Goal: Check status: Check status

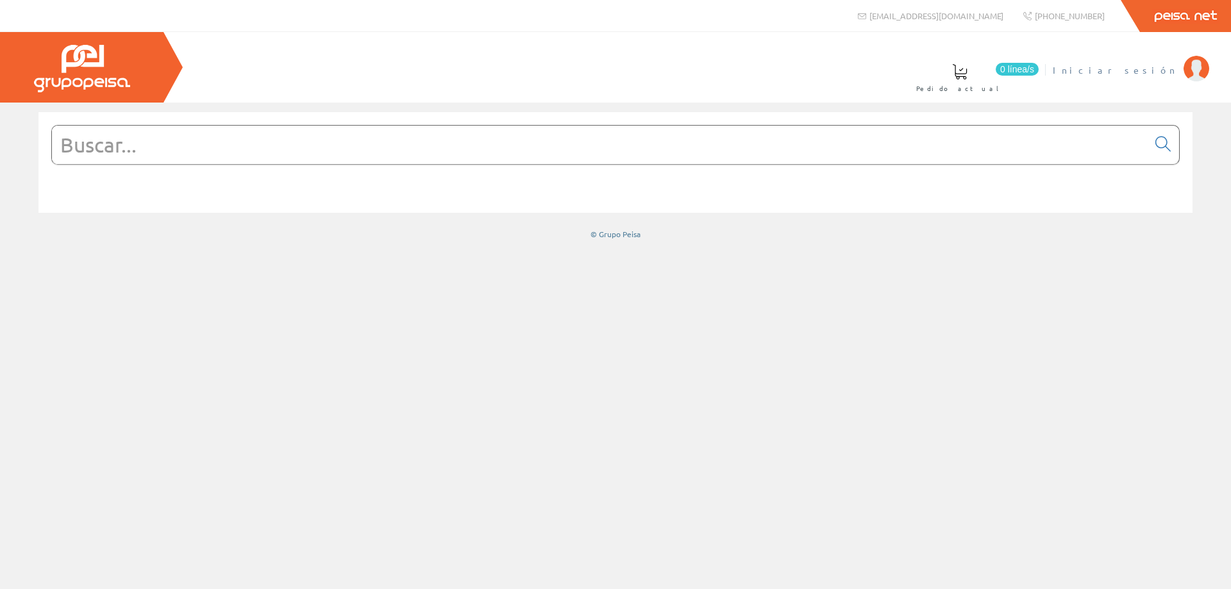
click at [1139, 72] on span "Iniciar sesión" at bounding box center [1115, 69] width 124 height 13
click at [1161, 68] on span "MONT.ELECTRICOS [PERSON_NAME]" at bounding box center [1050, 69] width 255 height 13
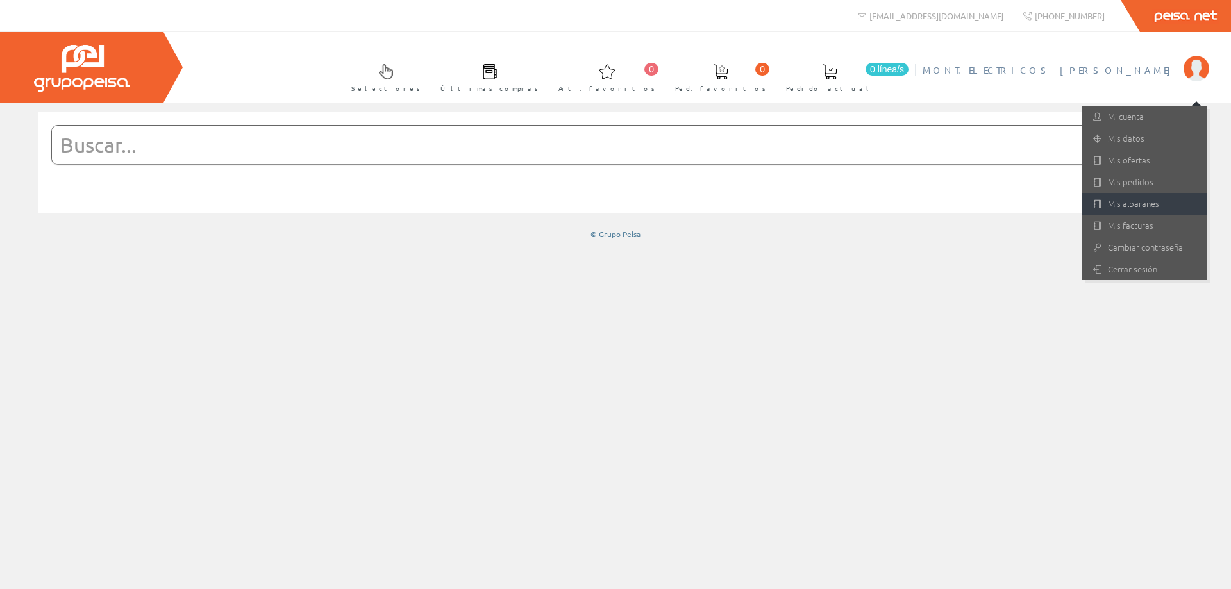
click at [1113, 203] on link "Mis albaranes" at bounding box center [1145, 204] width 125 height 22
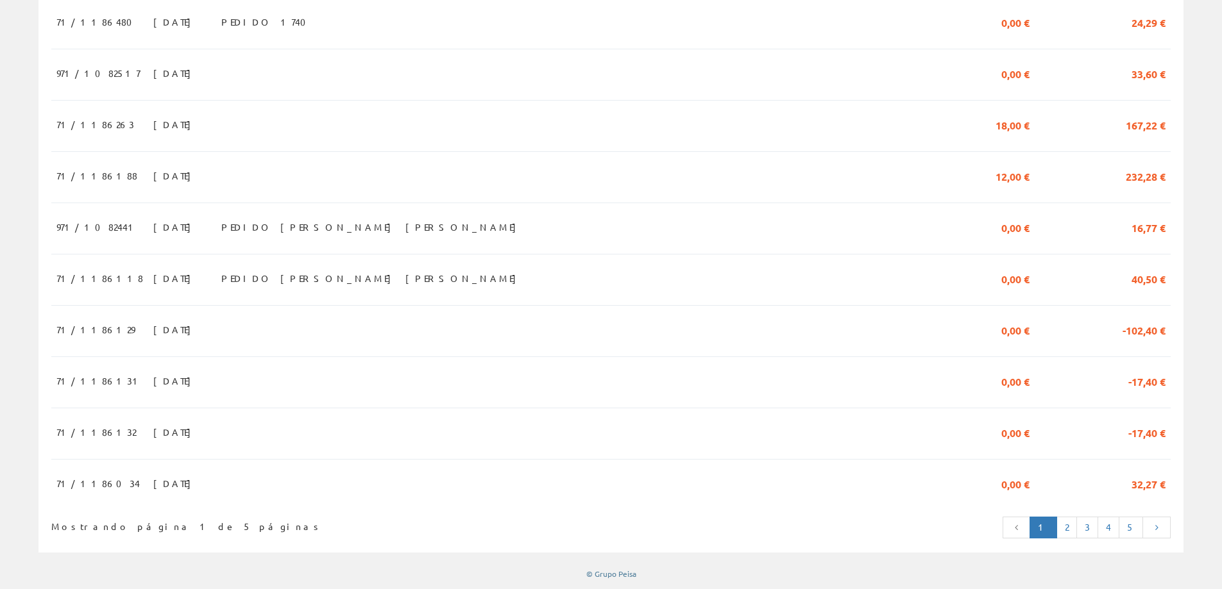
scroll to position [1110, 0]
click at [1070, 527] on link "2" at bounding box center [1066, 528] width 21 height 22
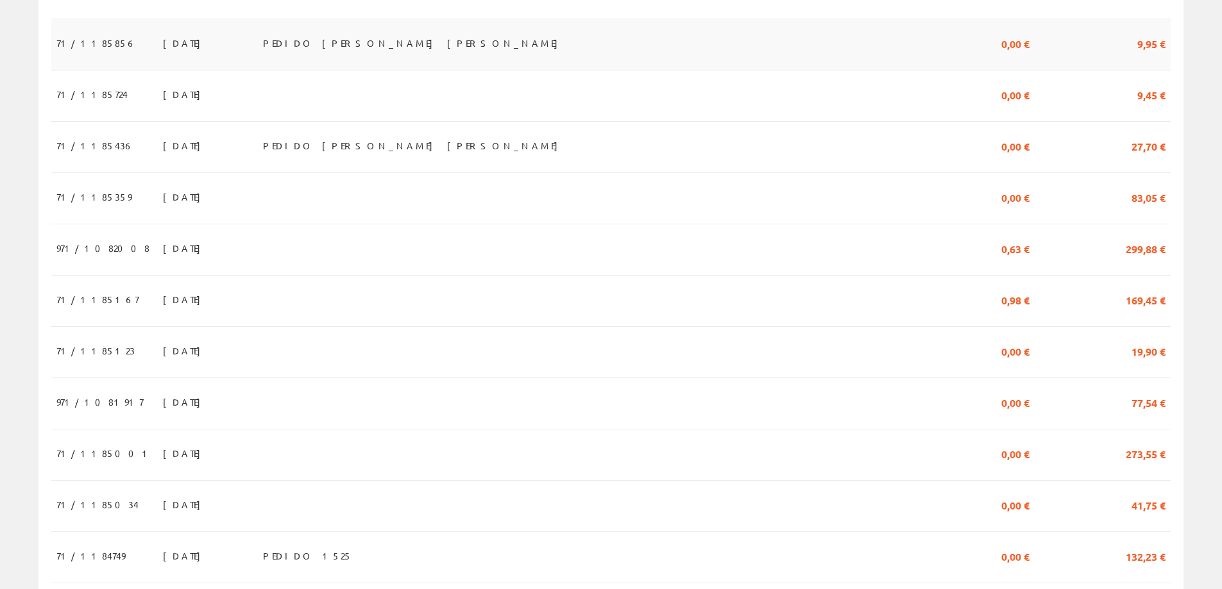
scroll to position [513, 0]
click at [163, 456] on span "[DATE]" at bounding box center [185, 453] width 44 height 22
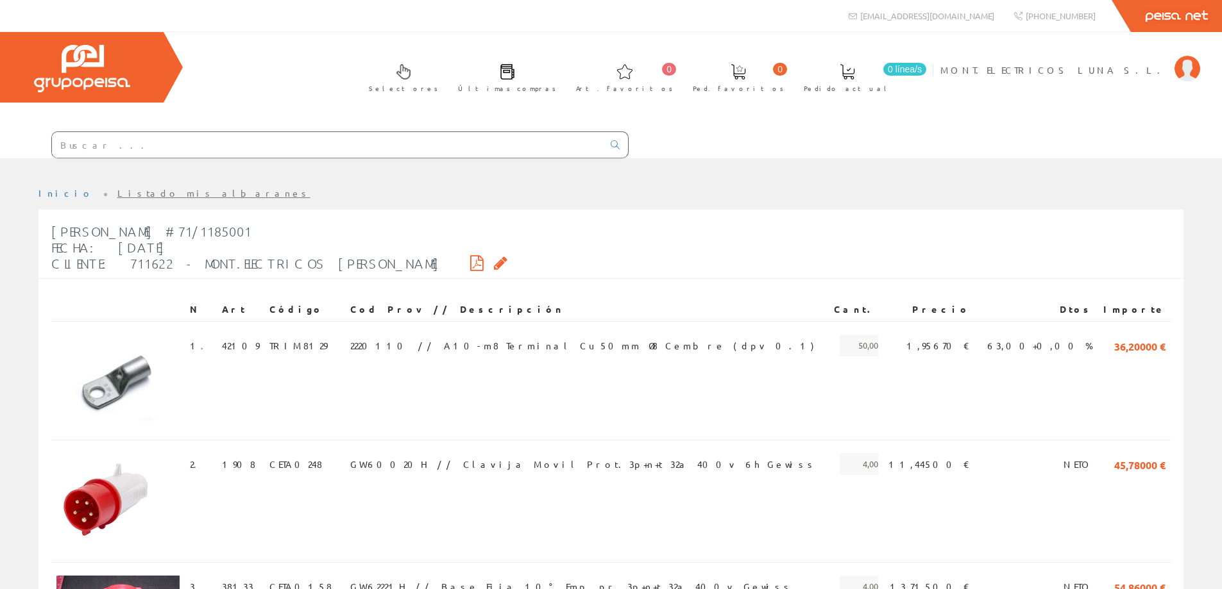
click at [494, 262] on icon at bounding box center [500, 262] width 13 height 9
